Goal: Task Accomplishment & Management: Complete application form

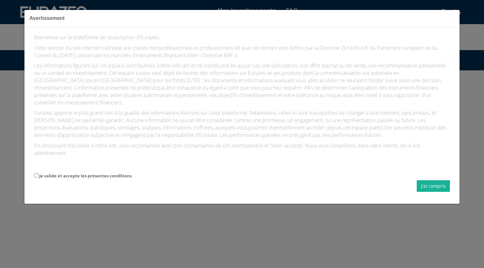
click at [95, 175] on label "Je valide et accepte les présentes conditions" at bounding box center [85, 176] width 92 height 6
click at [38, 175] on input "Je valide et accepte les présentes conditions" at bounding box center [36, 175] width 4 height 4
checkbox input "true"
click at [424, 186] on button "J'ai compris" at bounding box center [432, 186] width 33 height 12
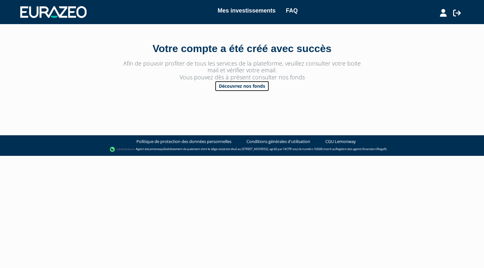
click at [242, 87] on link "Découvrez nos fonds" at bounding box center [242, 86] width 55 height 11
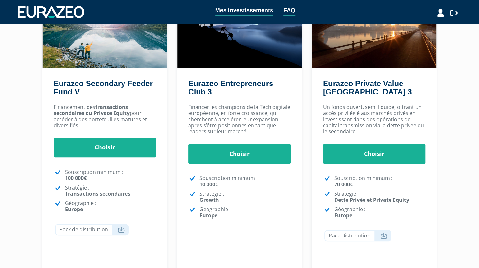
scroll to position [96, 0]
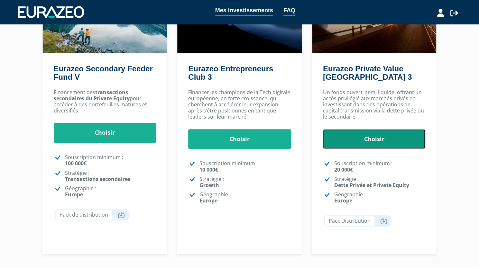
click at [377, 140] on link "Choisir" at bounding box center [374, 139] width 103 height 20
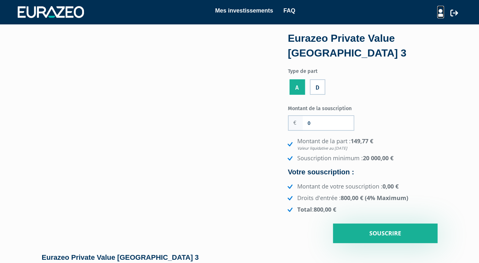
click at [442, 14] on icon at bounding box center [440, 13] width 7 height 8
click at [424, 26] on link "Mon profil" at bounding box center [428, 26] width 51 height 9
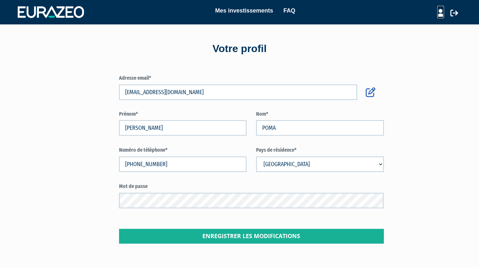
click at [441, 13] on icon at bounding box center [440, 13] width 7 height 8
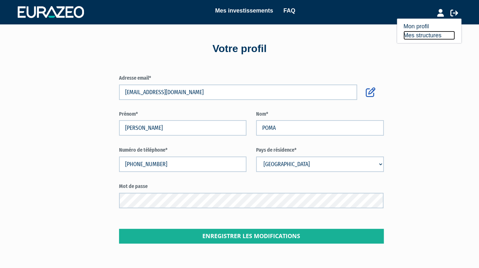
click at [434, 34] on link "Mes structures" at bounding box center [428, 35] width 51 height 9
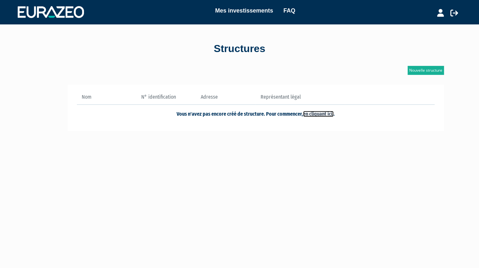
click at [316, 112] on link "en cliquant ici." at bounding box center [318, 114] width 31 height 6
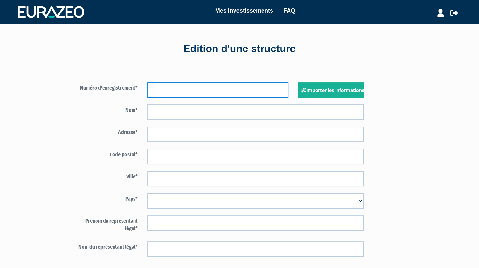
click at [185, 87] on input "text" at bounding box center [217, 89] width 141 height 15
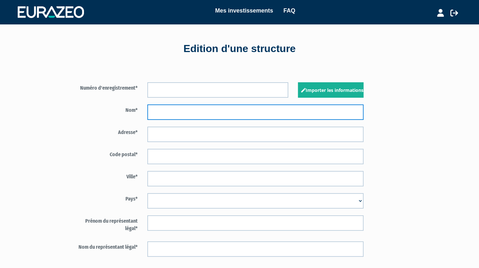
click at [177, 111] on input "text" at bounding box center [255, 112] width 216 height 15
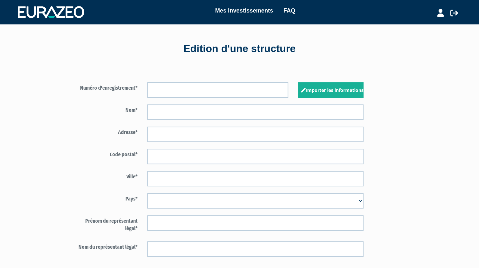
click at [357, 204] on select "Afghanistan Afrique du Sud Albanie Algérie Allemagne Andorre Angola Anguilla An…" at bounding box center [255, 200] width 216 height 15
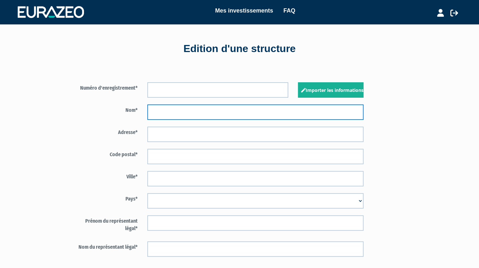
click at [169, 111] on input "text" at bounding box center [255, 112] width 216 height 15
type input "POMA INVEST"
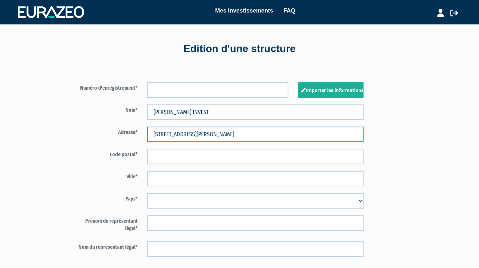
type input "11bis rue Charles Despeaux"
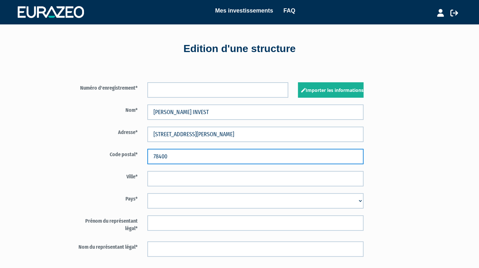
type input "78400"
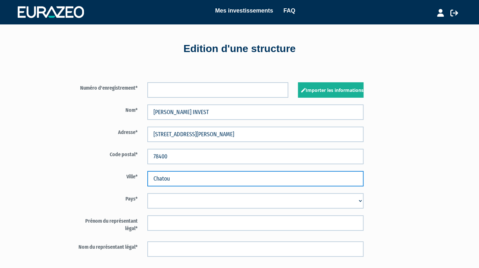
type input "Chatou"
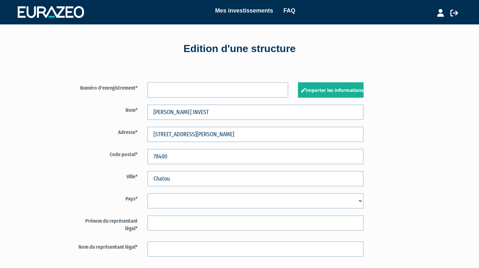
click at [187, 198] on select "Afghanistan Afrique du Sud Albanie Algérie Allemagne Andorre Angola Anguilla An…" at bounding box center [255, 200] width 216 height 15
select select "75"
click at [147, 193] on select "Afghanistan Afrique du Sud Albanie Algérie Allemagne Andorre Angola Anguilla An…" at bounding box center [255, 200] width 216 height 15
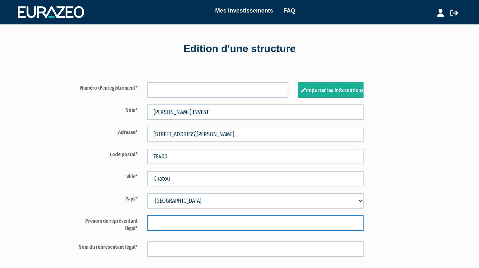
click at [165, 228] on input "text" at bounding box center [255, 222] width 216 height 15
type input "Maxime"
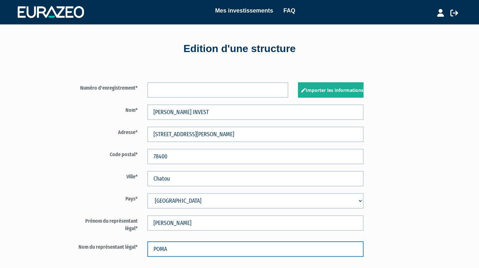
type input "POMA"
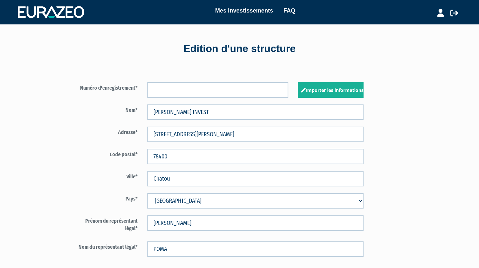
click at [66, 208] on div "Numéro d'enregistrement* Importer les informations Nom* POMA INVEST" at bounding box center [175, 182] width 248 height 232
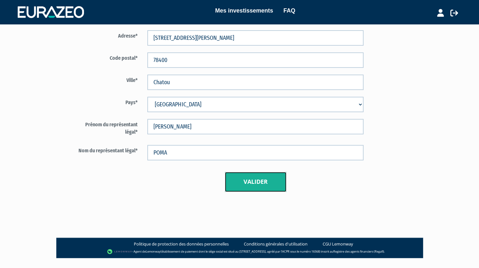
click at [248, 176] on button "Valider" at bounding box center [255, 182] width 61 height 20
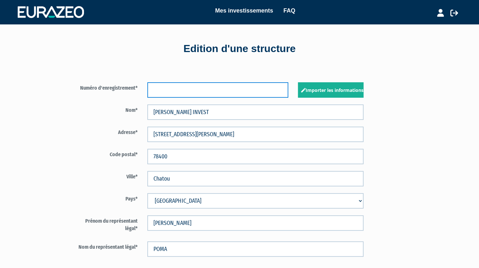
click at [210, 89] on input "text" at bounding box center [217, 89] width 141 height 15
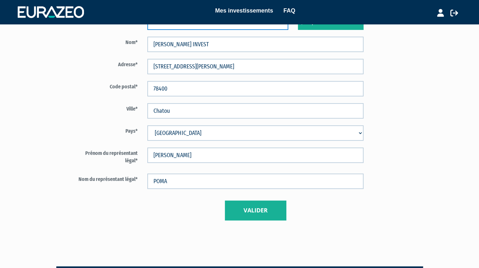
scroll to position [112, 0]
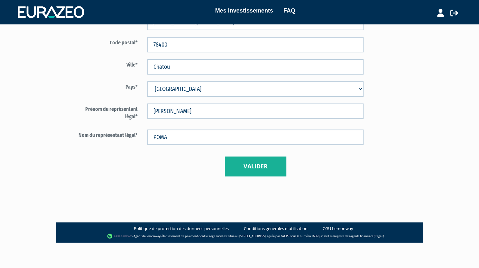
type input "1"
click at [251, 167] on button "Valider" at bounding box center [255, 167] width 61 height 20
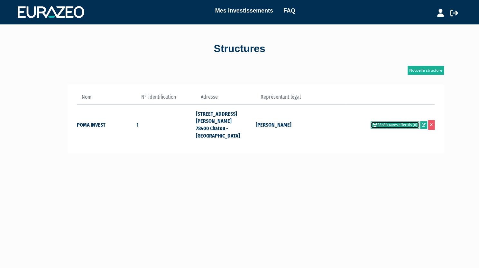
click at [405, 122] on link "Bénéficiaires effectifs (0)" at bounding box center [394, 125] width 49 height 7
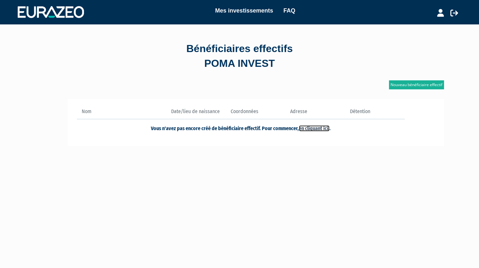
click at [323, 128] on link "en cliquant ici." at bounding box center [314, 128] width 31 height 6
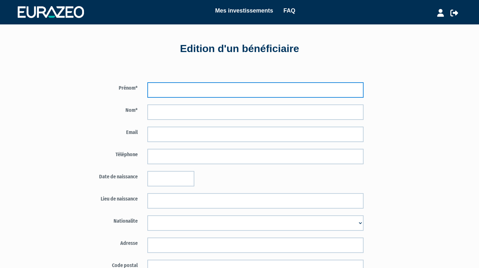
click at [179, 89] on input "text" at bounding box center [255, 89] width 216 height 15
type input "Maxime"
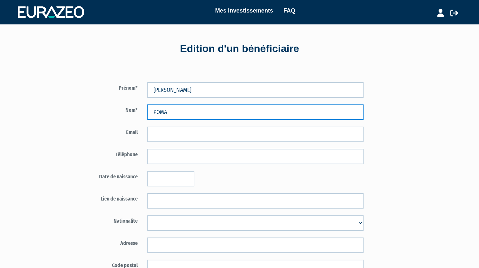
type input "POMA"
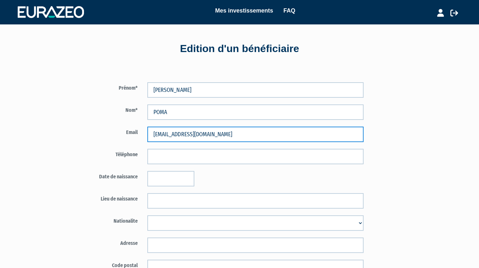
type input "[EMAIL_ADDRESS][DOMAIN_NAME]"
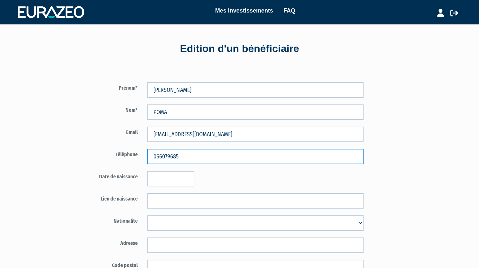
type input "066079685"
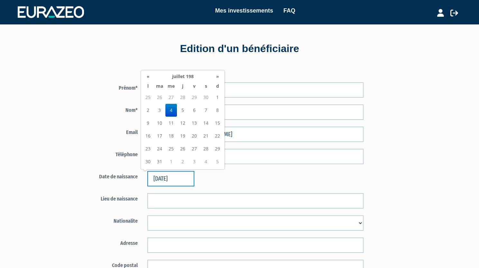
type input "04/07/1985"
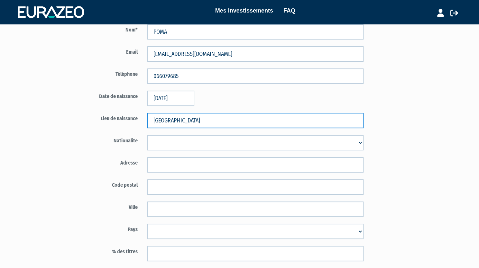
scroll to position [96, 0]
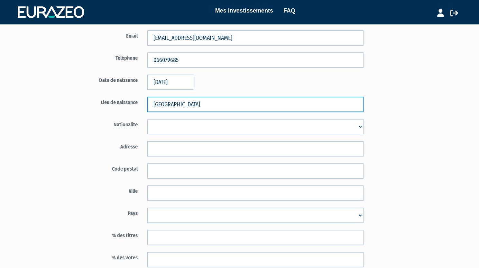
type input "Paris"
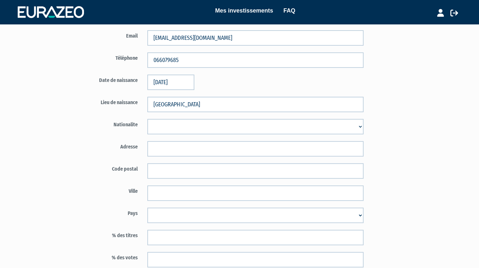
click at [167, 126] on select "Afghanistan Afrique du Sud Albanie Algérie Allemagne Andorre Angola Anguilla An…" at bounding box center [255, 126] width 216 height 15
select select "75"
click at [147, 119] on select "Afghanistan Afrique du Sud Albanie Algérie Allemagne Andorre Angola Anguilla An…" at bounding box center [255, 126] width 216 height 15
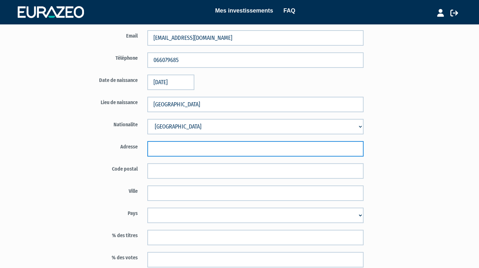
click at [171, 148] on input "text" at bounding box center [255, 148] width 216 height 15
type input "11bis rue Charles Despeaux"
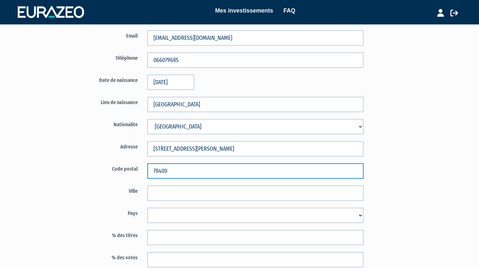
type input "78400"
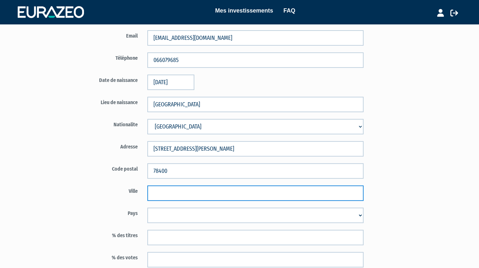
type input "P"
type input "Chatou"
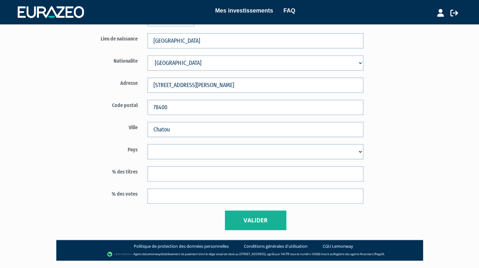
scroll to position [161, 0]
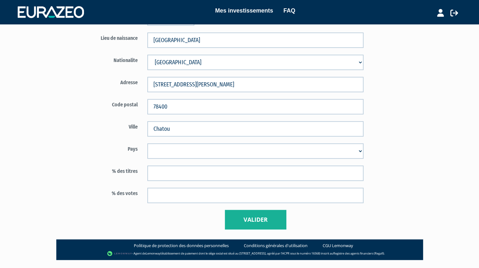
click at [174, 150] on select "Afghanistan Afrique du Sud Albanie Algérie Allemagne Andorre Angola Anguilla An…" at bounding box center [255, 150] width 216 height 15
click at [147, 143] on select "Afghanistan Afrique du Sud Albanie Algérie Allemagne Andorre Angola Anguilla An…" at bounding box center [255, 150] width 216 height 15
click at [176, 154] on select "Afghanistan Afrique du Sud Albanie Algérie Allemagne Andorre Angola Anguilla An…" at bounding box center [255, 150] width 216 height 15
select select "75"
click at [147, 143] on select "Afghanistan Afrique du Sud Albanie Algérie Allemagne Andorre Angola Anguilla An…" at bounding box center [255, 150] width 216 height 15
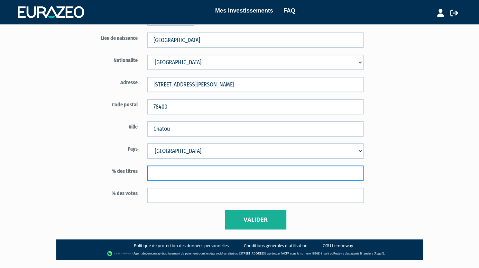
click at [174, 173] on input "text" at bounding box center [255, 173] width 216 height 15
type input "100"
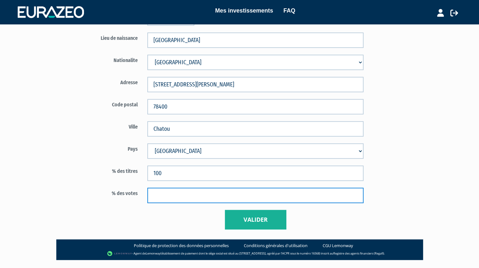
click at [173, 193] on input "text" at bounding box center [255, 195] width 216 height 15
type input "100"
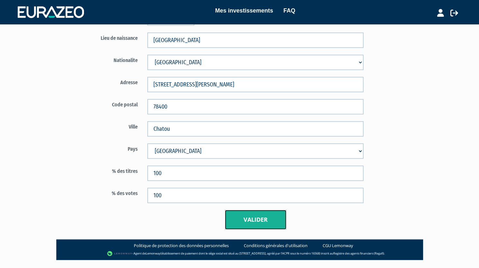
click at [244, 222] on button "Valider" at bounding box center [255, 220] width 61 height 20
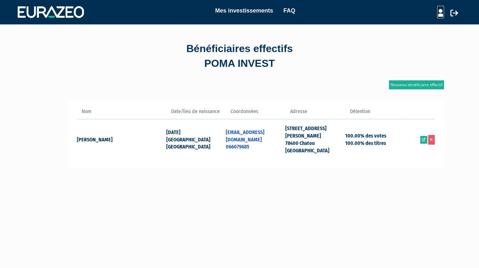
click at [440, 14] on icon at bounding box center [440, 13] width 7 height 8
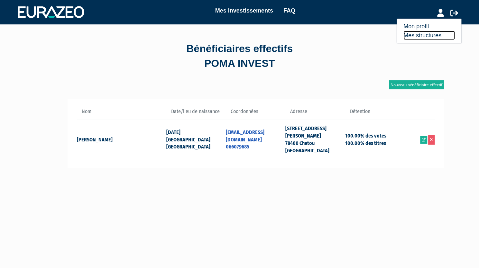
click at [425, 33] on link "Mes structures" at bounding box center [428, 35] width 51 height 9
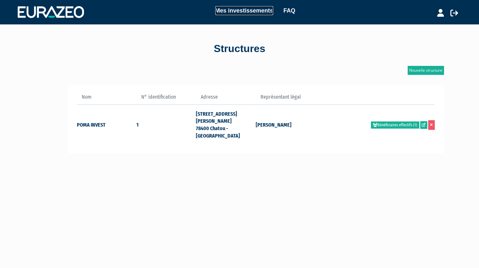
click at [247, 11] on link "Mes investissements" at bounding box center [244, 10] width 58 height 9
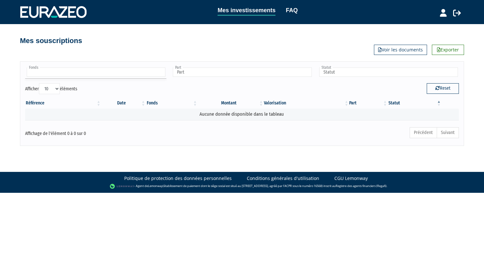
click at [81, 74] on input "text" at bounding box center [96, 72] width 139 height 9
click at [221, 75] on input "text" at bounding box center [242, 72] width 139 height 9
type input "Fonds"
type input "Part"
